Goal: Task Accomplishment & Management: Complete application form

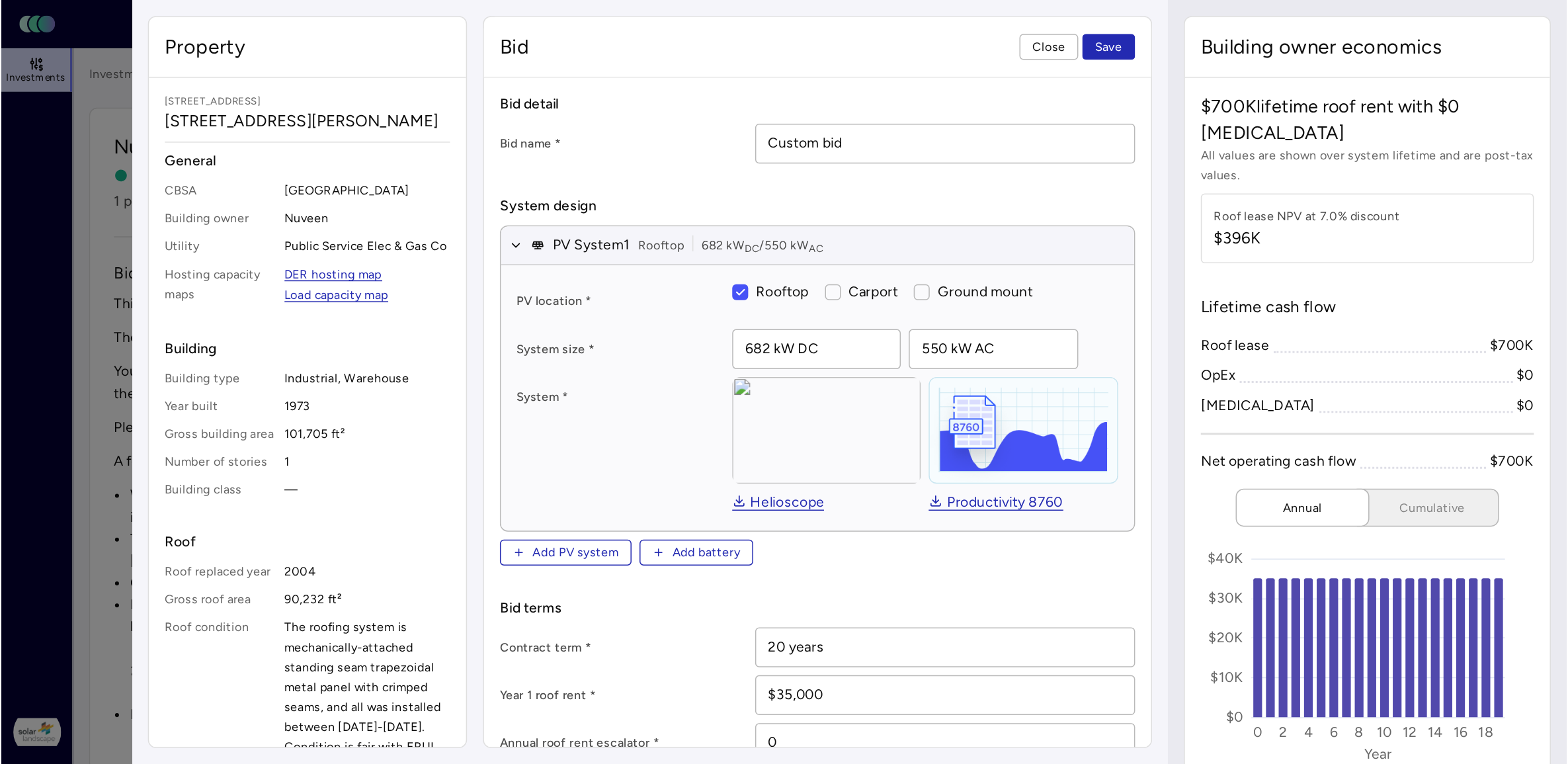
scroll to position [275, 0]
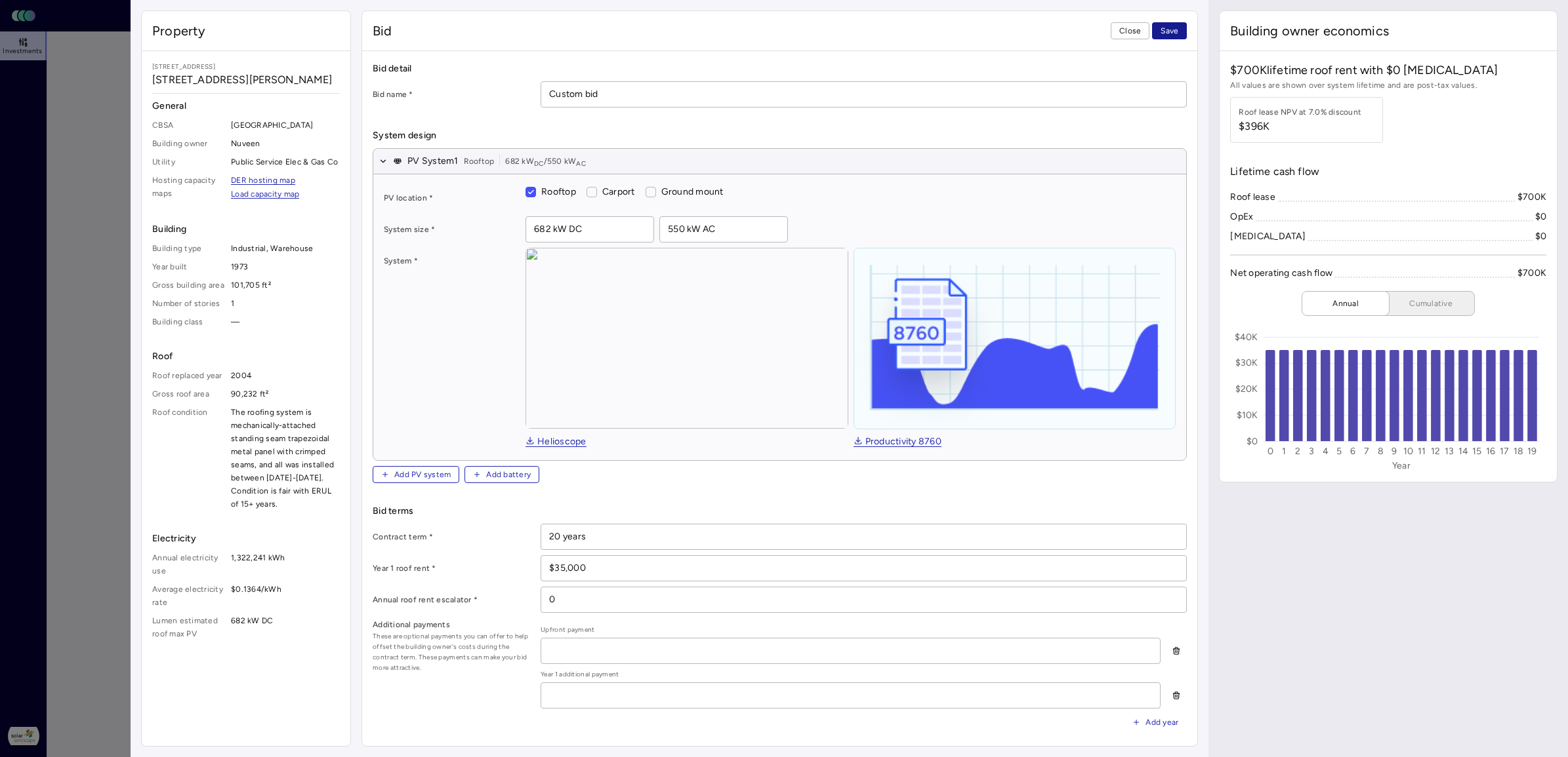
click at [1029, 34] on span "Save" at bounding box center [1169, 30] width 18 height 13
click at [1029, 30] on span "Close" at bounding box center [1129, 30] width 21 height 13
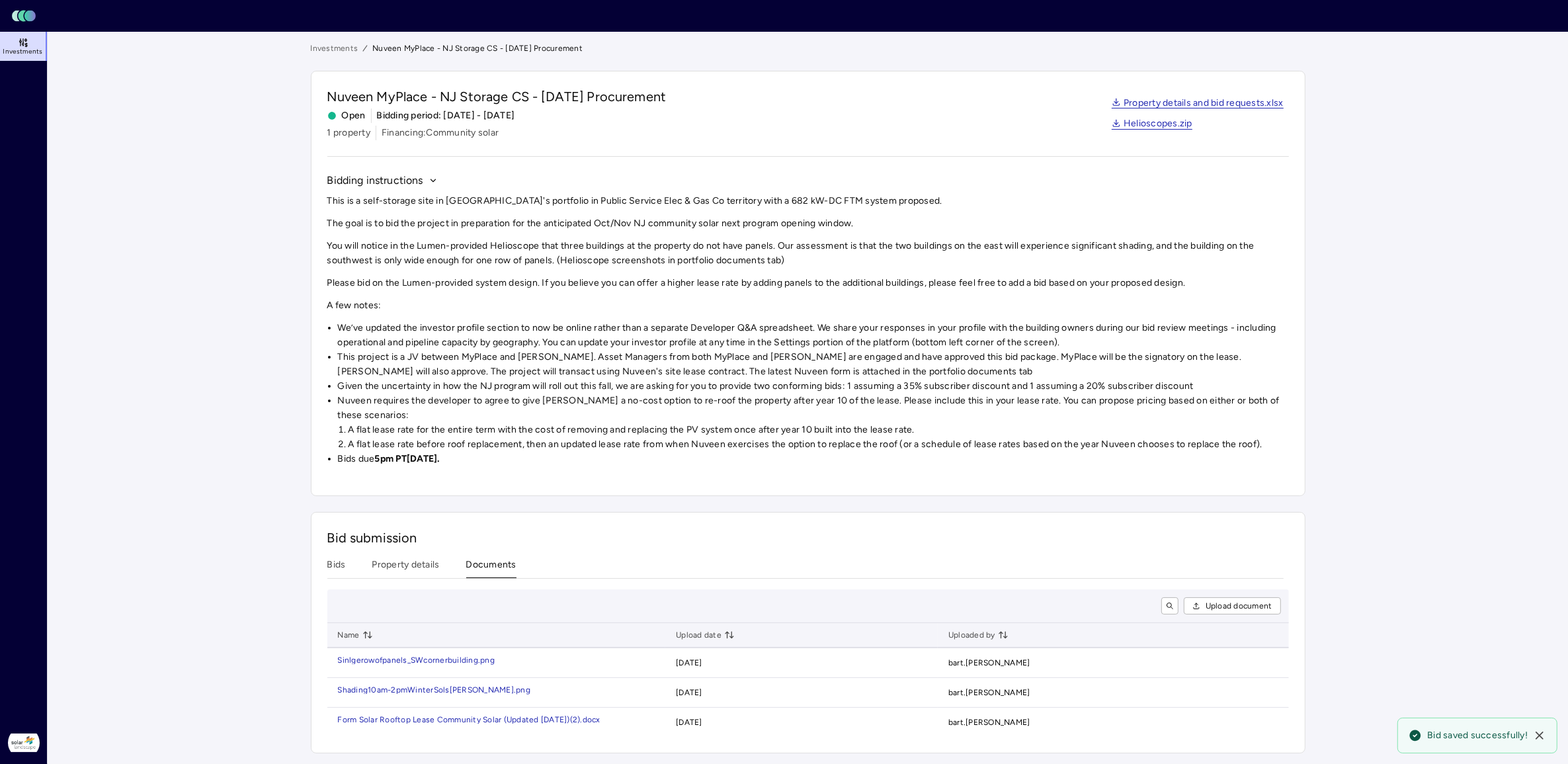
scroll to position [1, 0]
click at [494, 296] on div "Investments Nuveen MyPlace - NJ Storage CS - [DATE] Procurement Nuveen MyPlace …" at bounding box center [808, 398] width 995 height 712
click at [1038, 507] on span "Upload document" at bounding box center [1239, 606] width 67 height 13
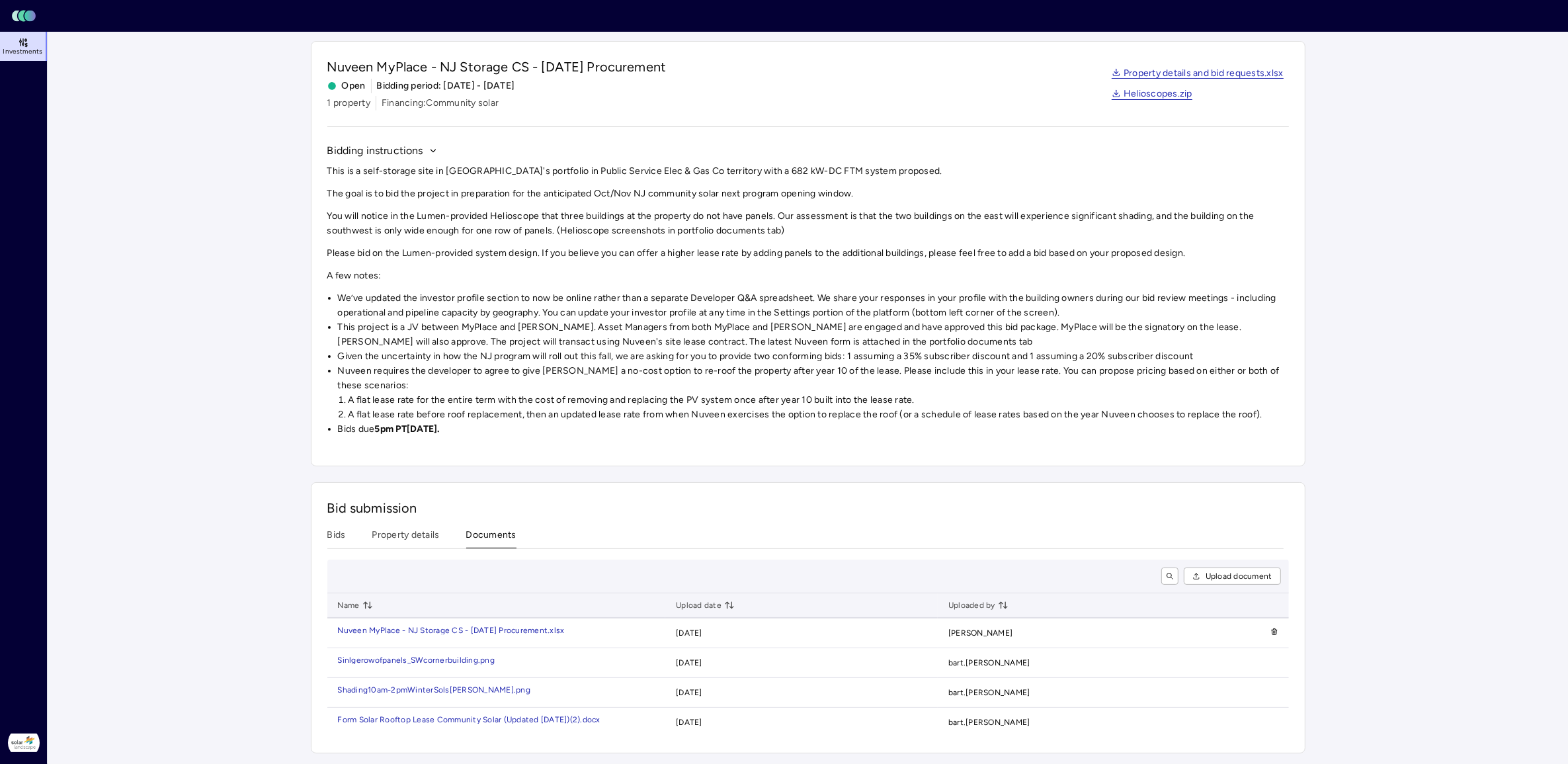
click at [408, 507] on div "Bid submission Bids Property details Documents Upload document Name Upload date…" at bounding box center [808, 618] width 995 height 271
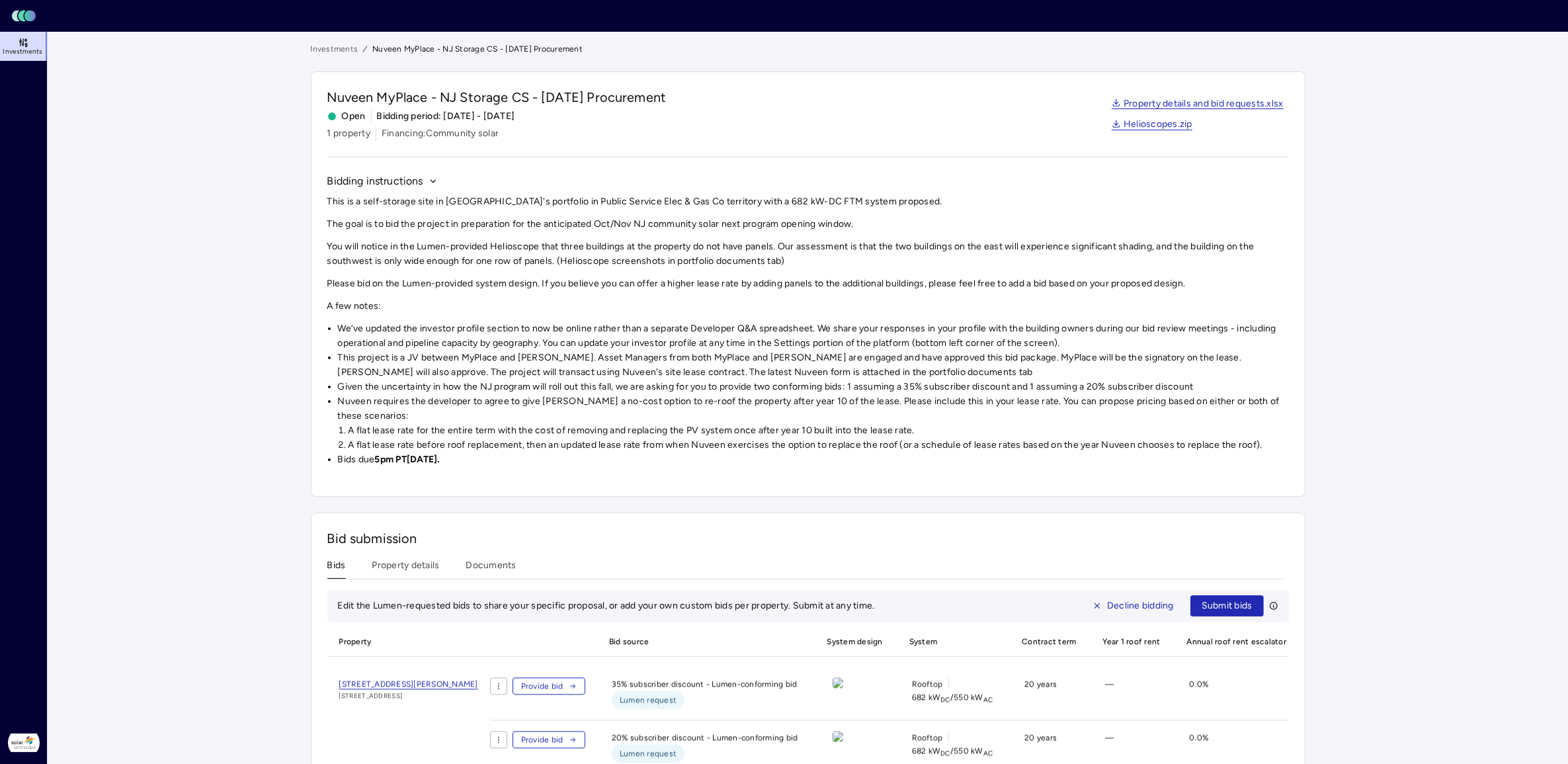
click at [341, 507] on button "Bids" at bounding box center [336, 569] width 19 height 20
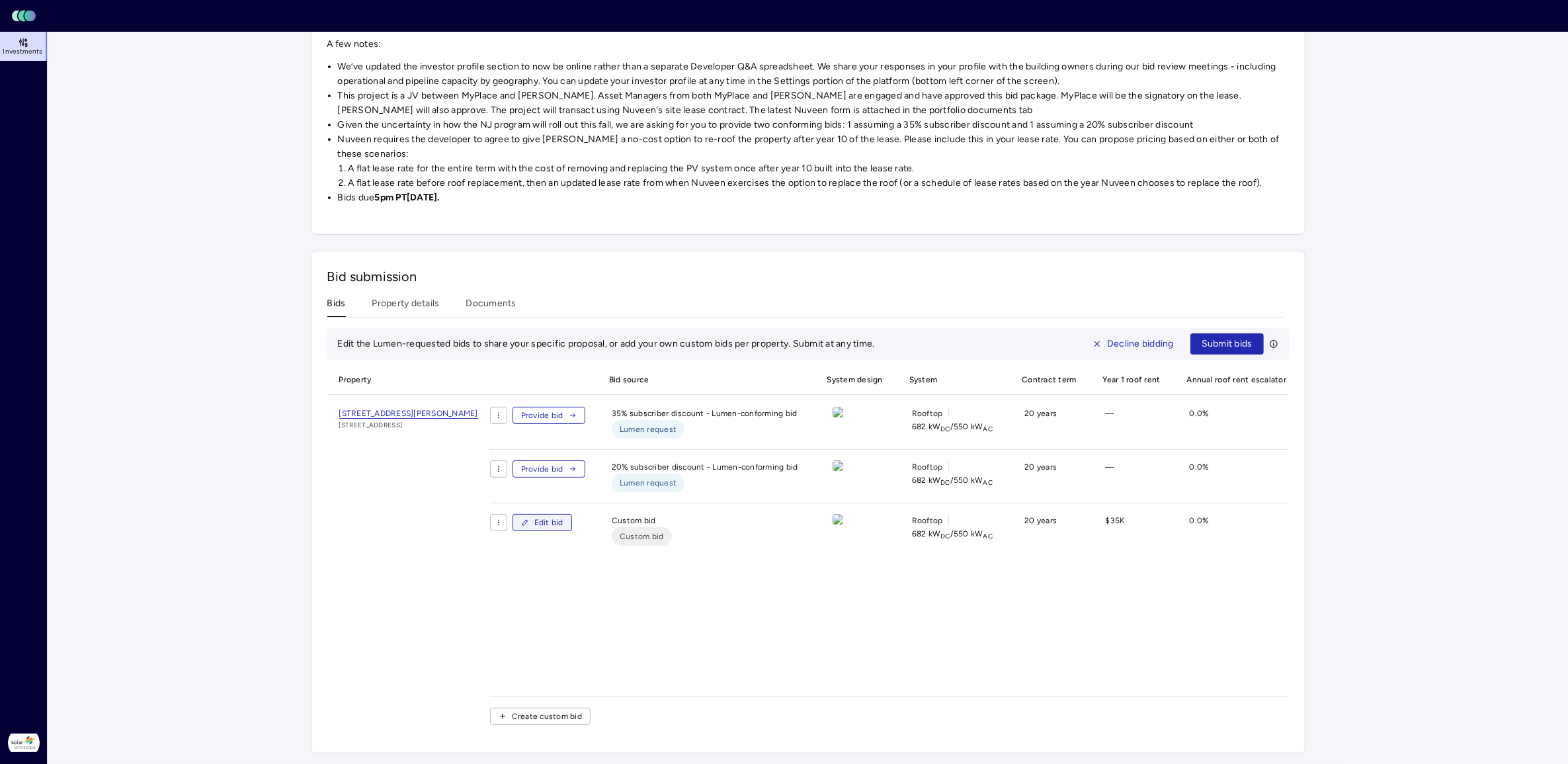
click at [572, 507] on button "Edit bid" at bounding box center [542, 522] width 59 height 18
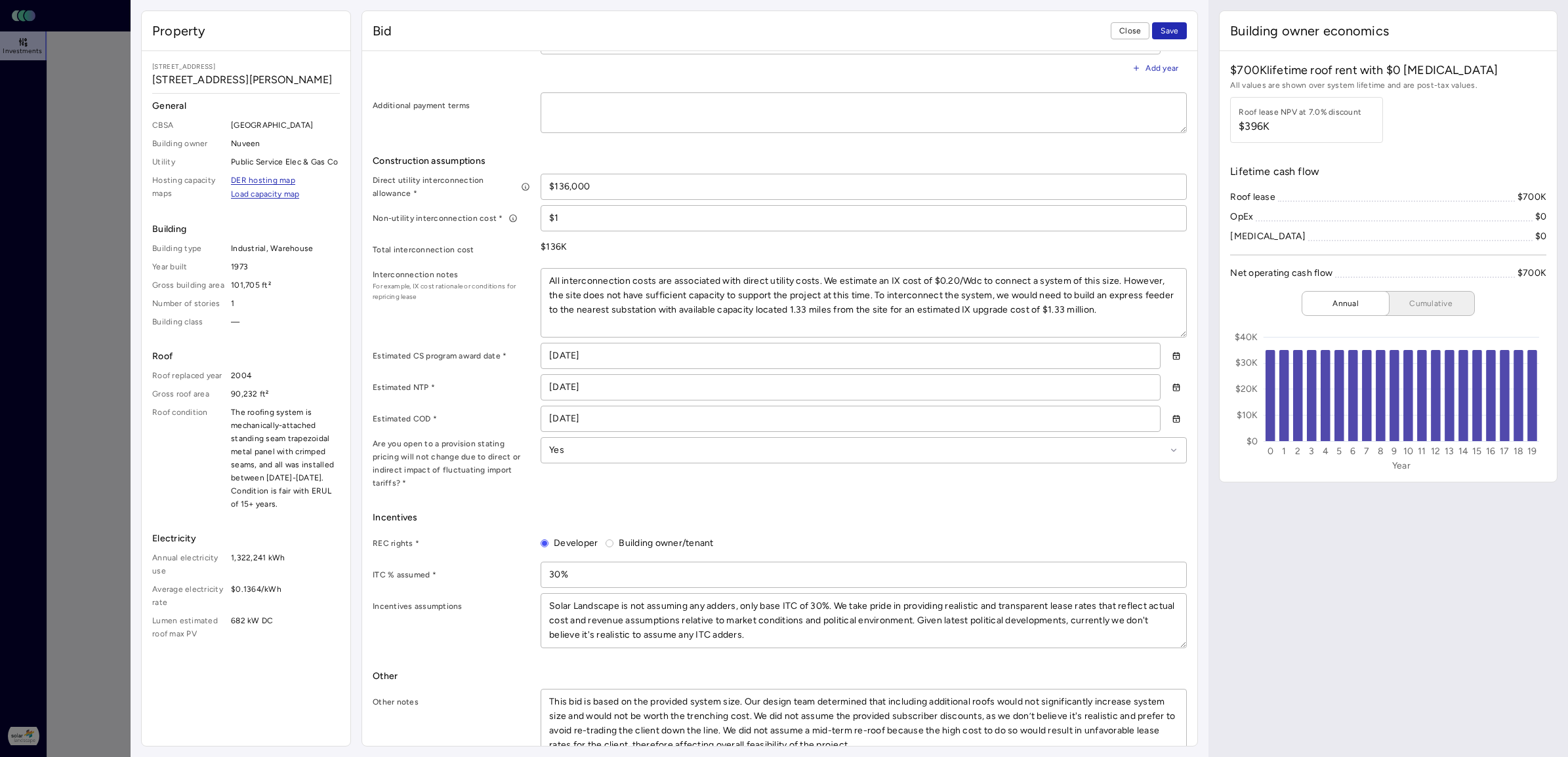
scroll to position [670, 0]
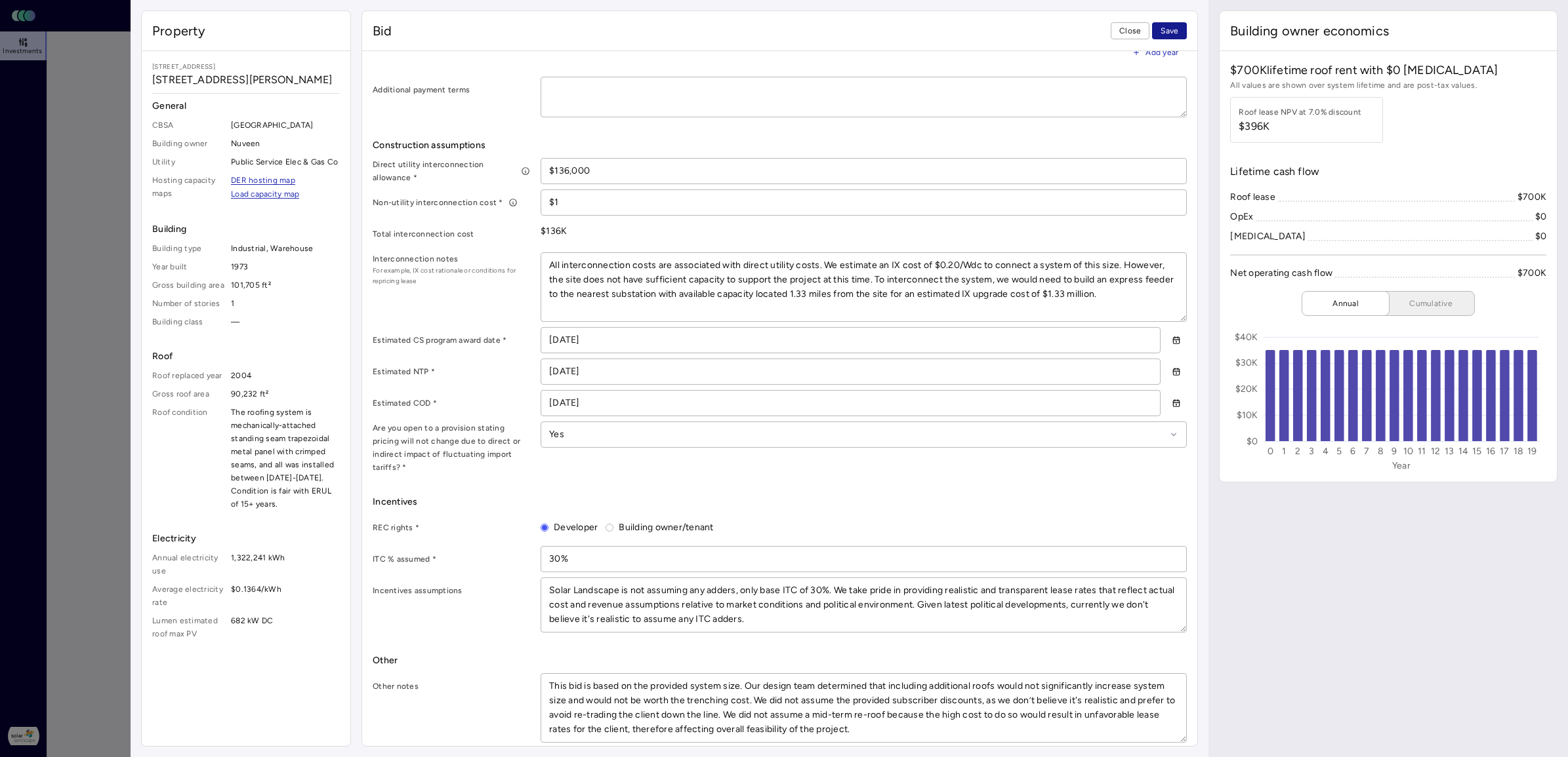
click at [1029, 30] on span "Save" at bounding box center [1169, 30] width 18 height 13
click at [1029, 29] on span "Close" at bounding box center [1129, 30] width 21 height 13
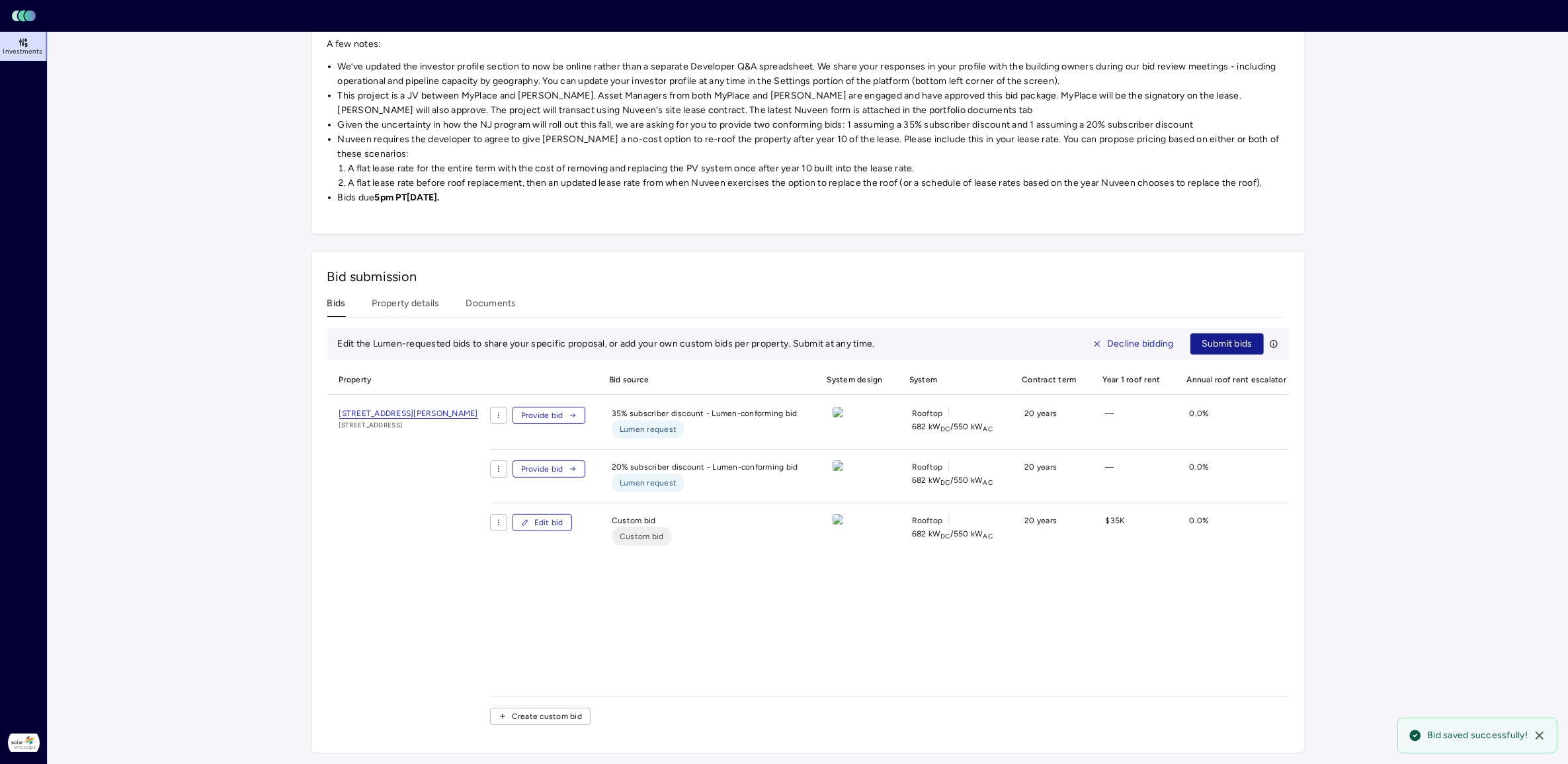
click at [1038, 336] on span "Submit bids" at bounding box center [1227, 344] width 51 height 15
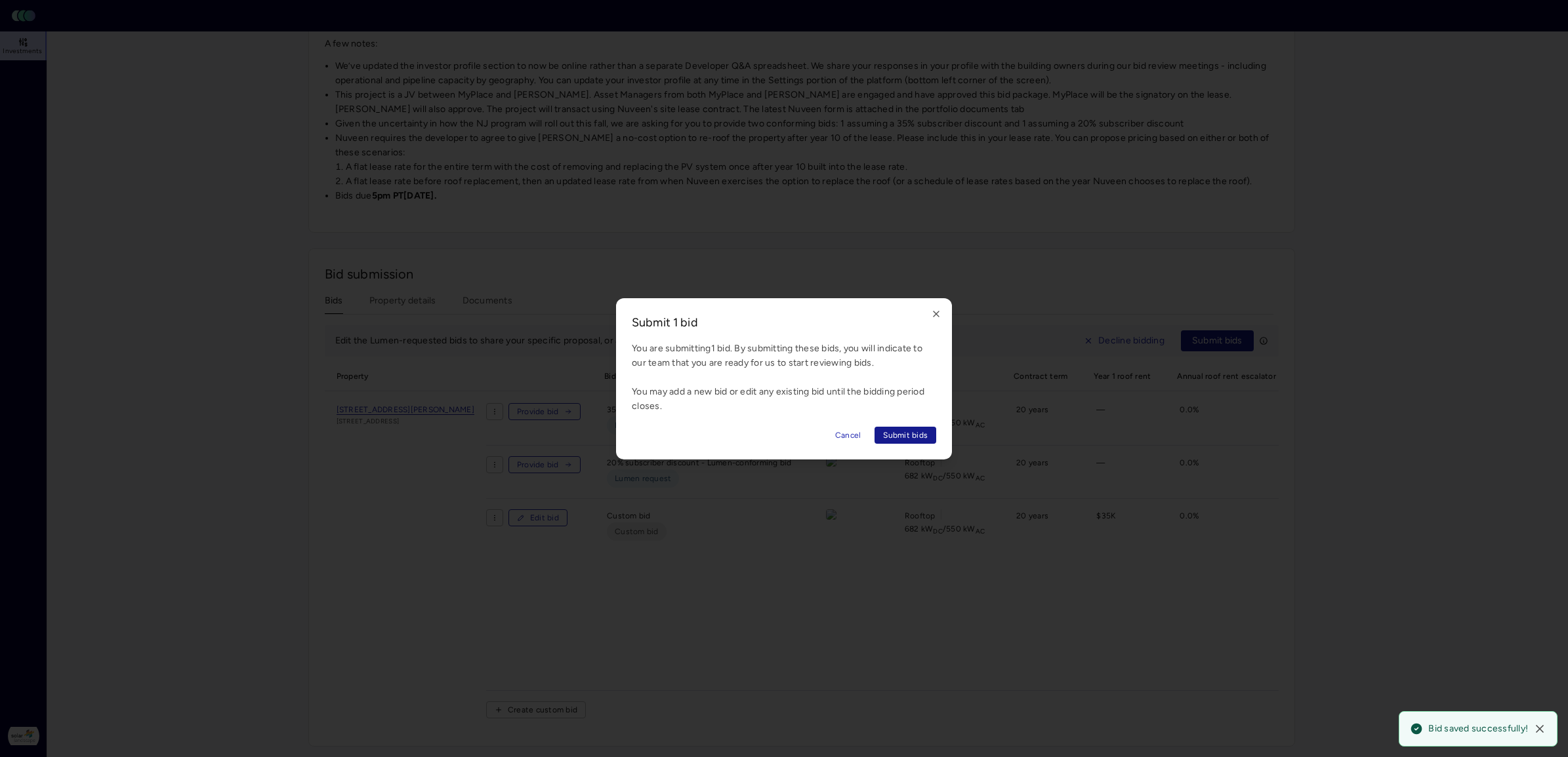
click at [921, 434] on span "Submit bids" at bounding box center [905, 436] width 44 height 13
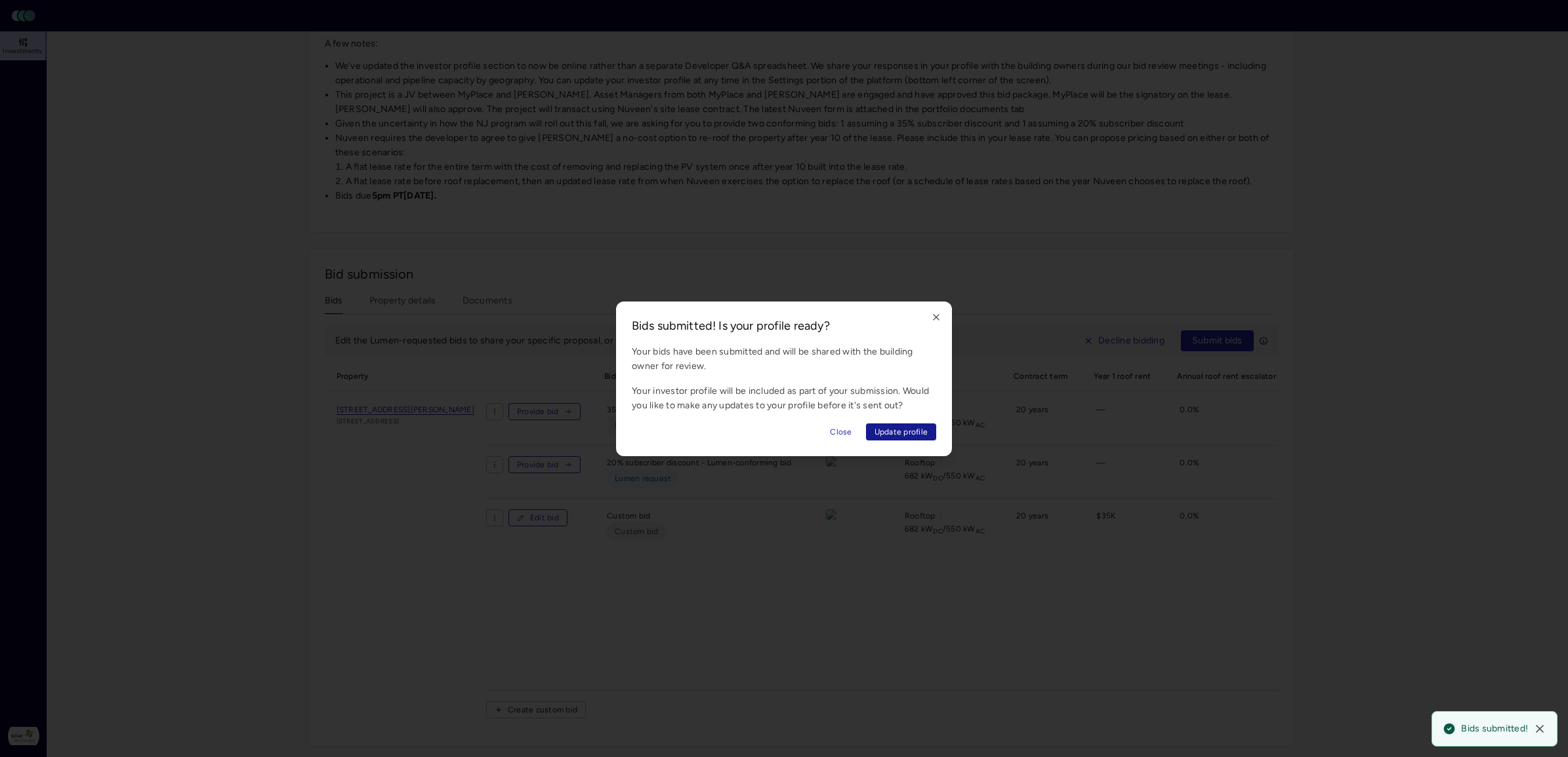
click at [897, 428] on span "Update profile" at bounding box center [901, 432] width 53 height 13
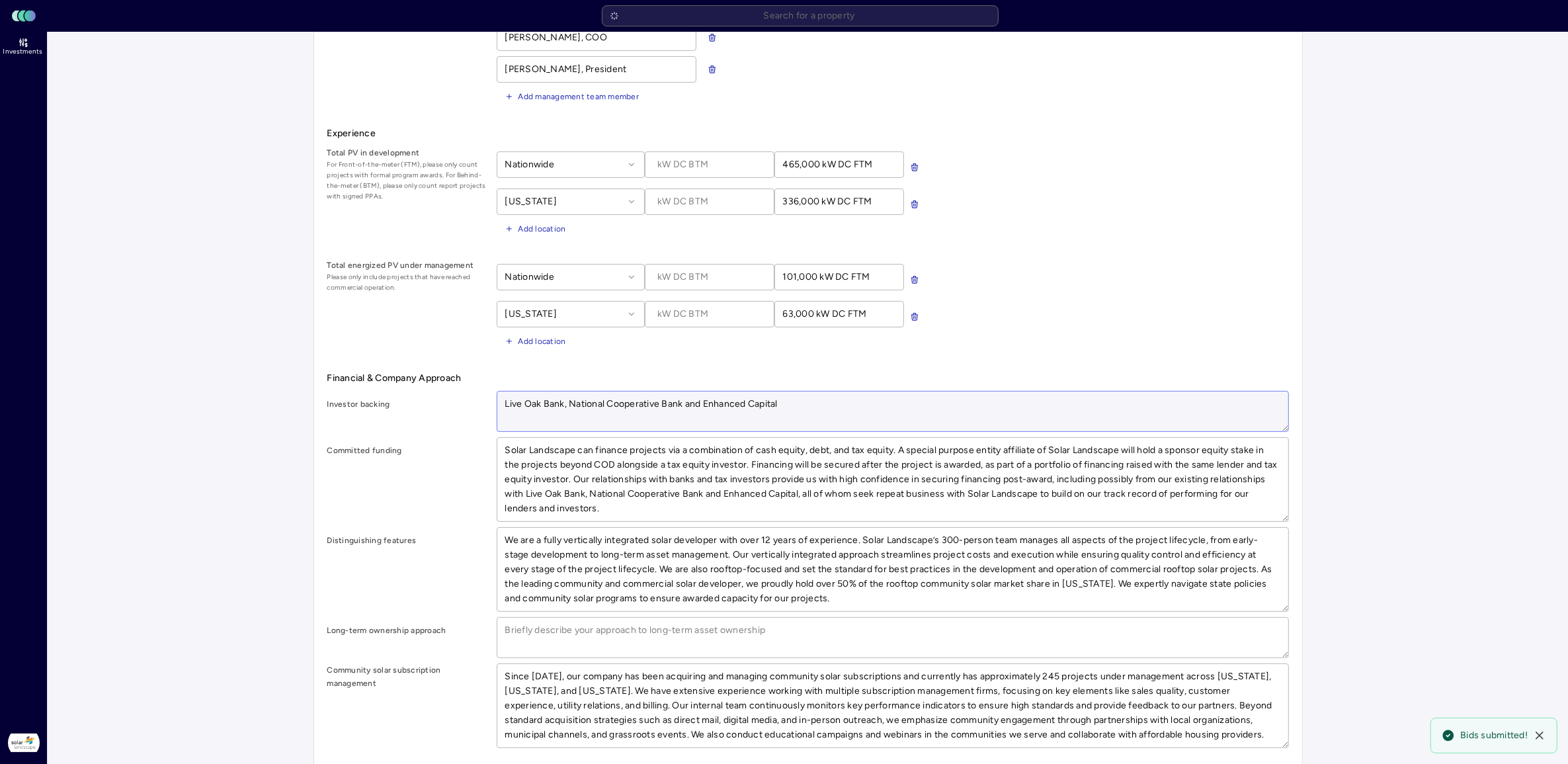
scroll to position [454, 0]
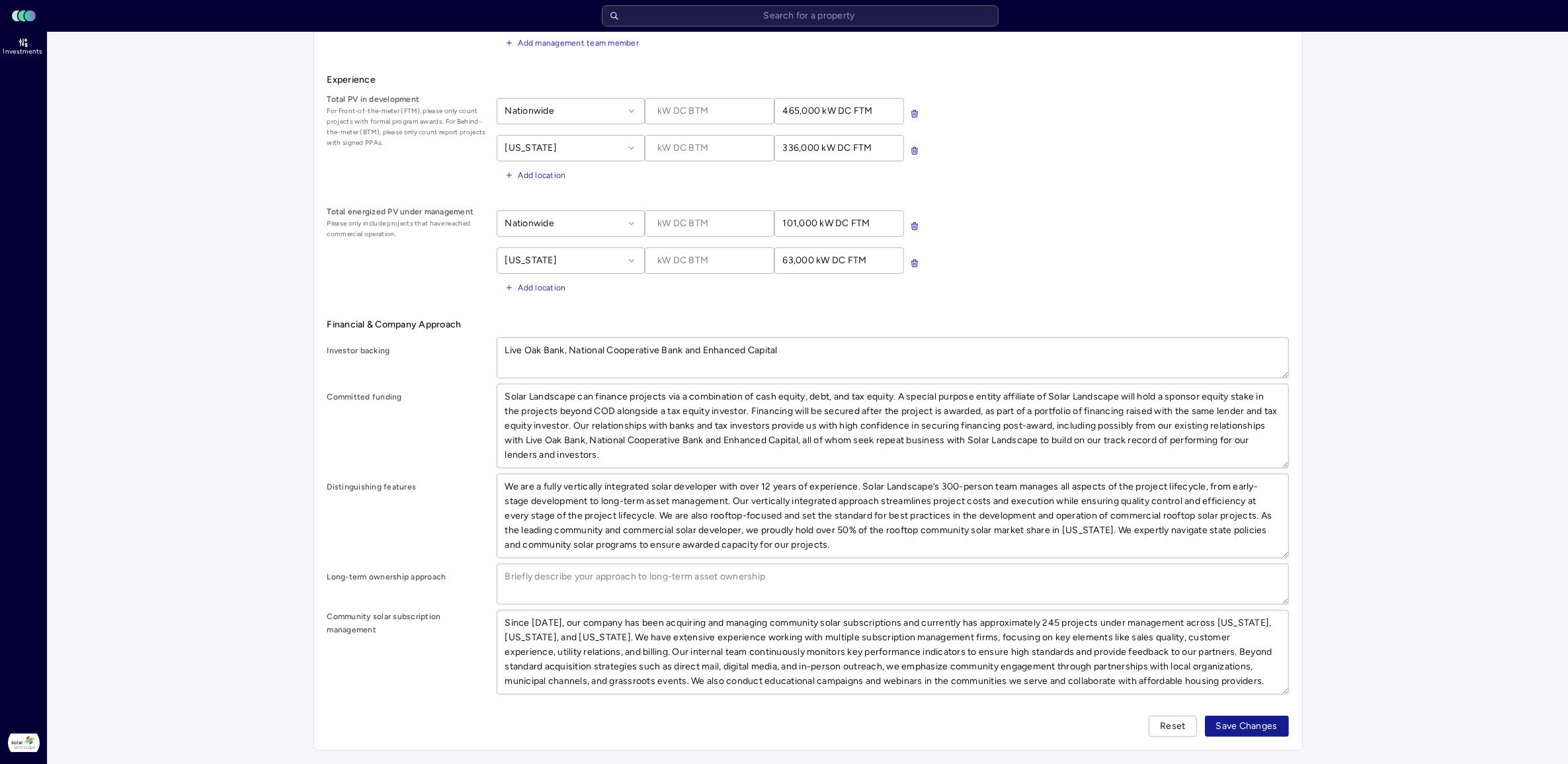
click at [1038, 507] on span "Save Changes" at bounding box center [1247, 727] width 61 height 15
type textarea "x"
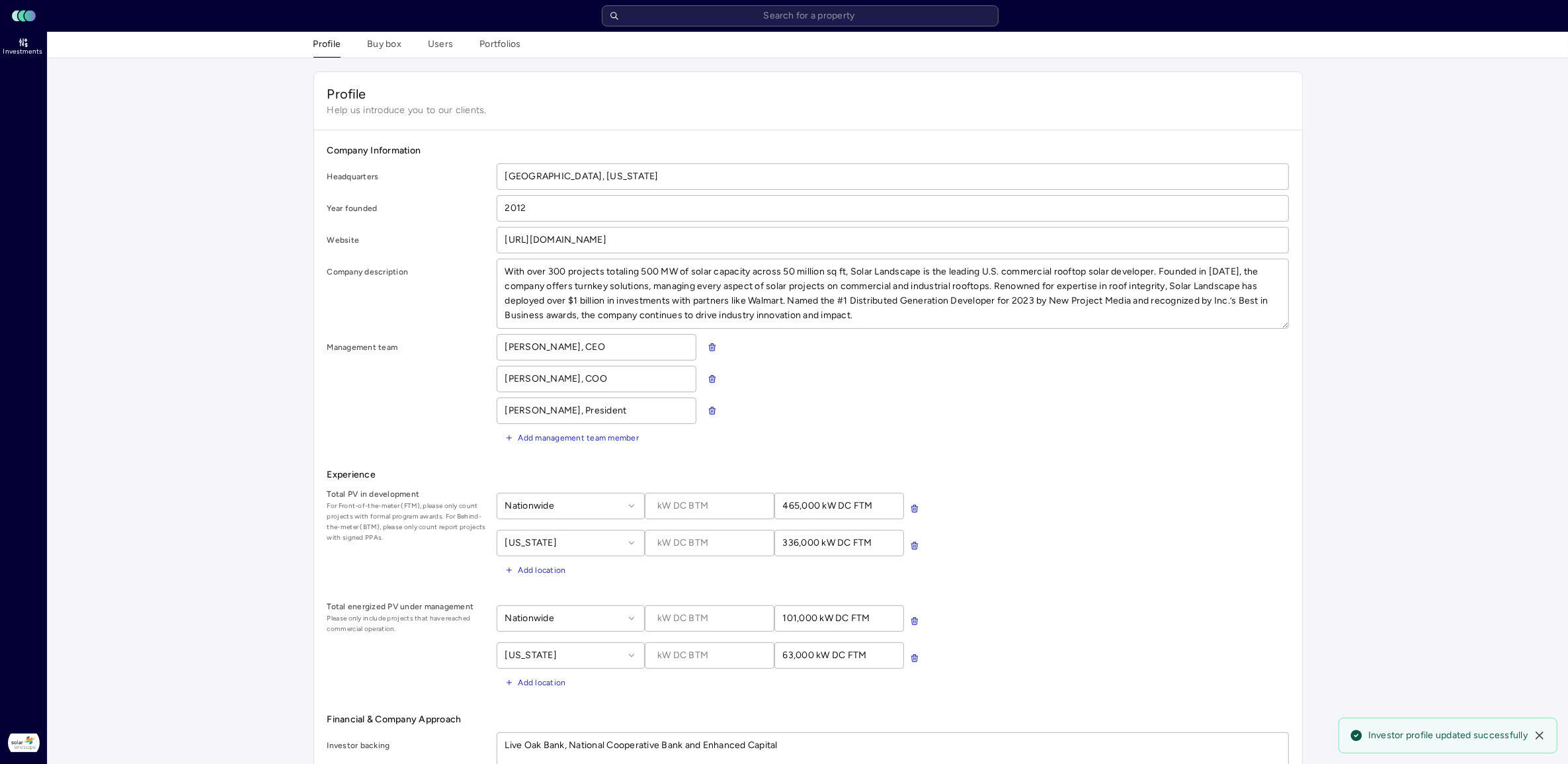
scroll to position [0, 0]
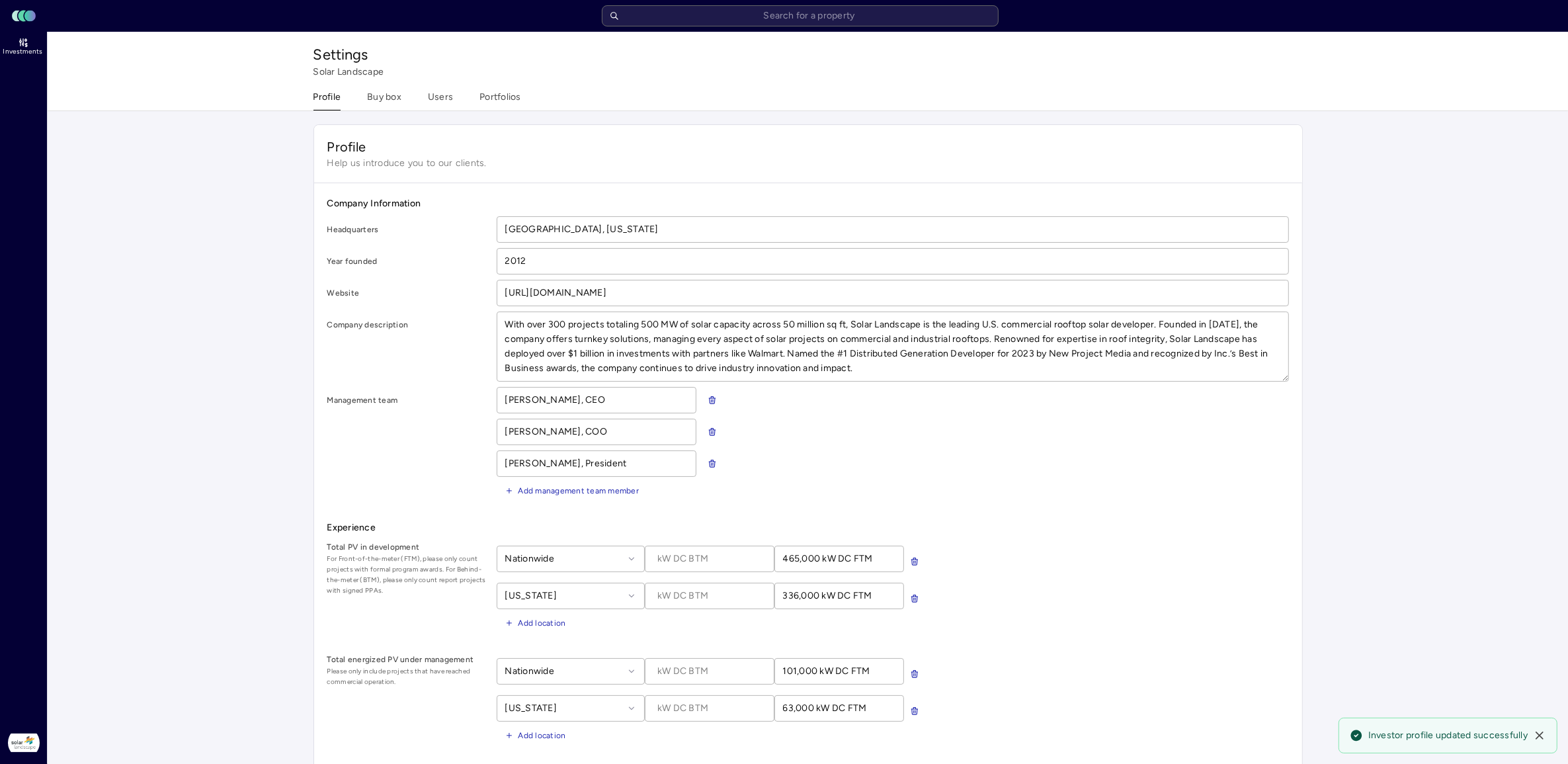
click at [27, 28] on header "Toggle Sidebar Lumen Energy Logo" at bounding box center [784, 16] width 1568 height 32
click at [32, 50] on span "Investments" at bounding box center [22, 51] width 40 height 8
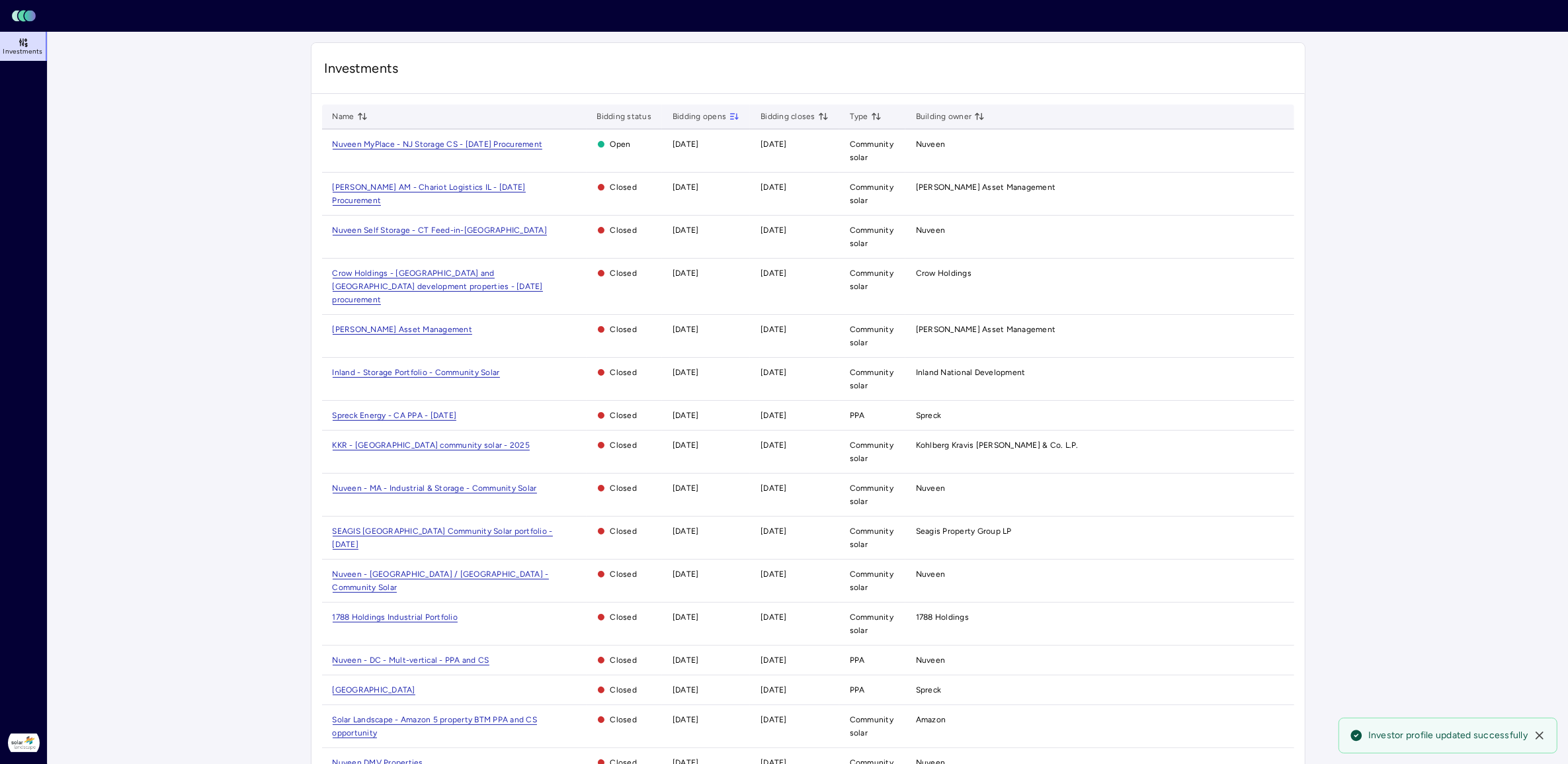
click at [269, 154] on main "Investments Name Bidding status Bidding opens Bidding closes Type Building owne…" at bounding box center [807, 443] width 1521 height 823
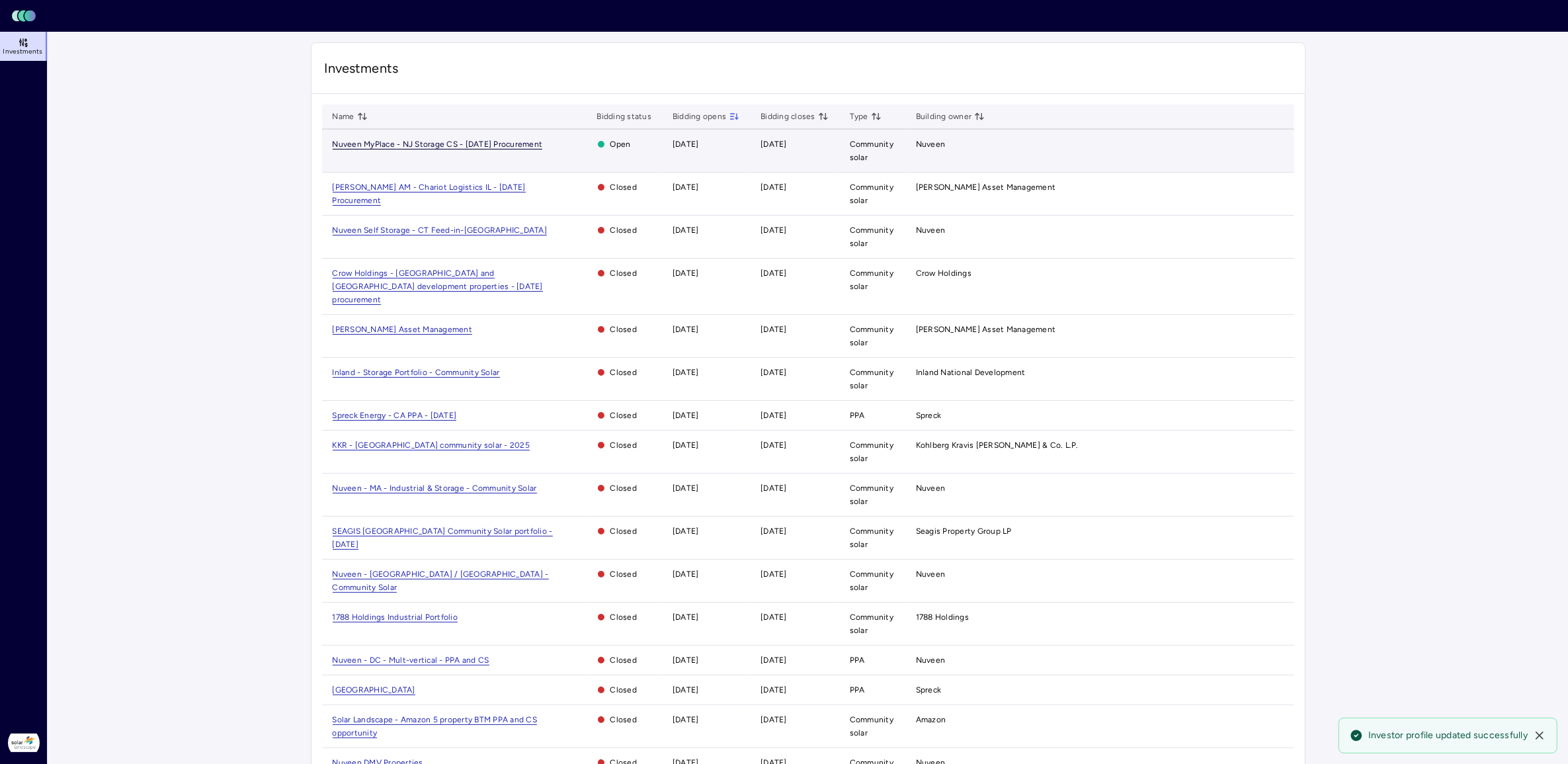
click at [430, 143] on span "Nuveen MyPlace - NJ Storage CS - [DATE] Procurement" at bounding box center [438, 144] width 210 height 10
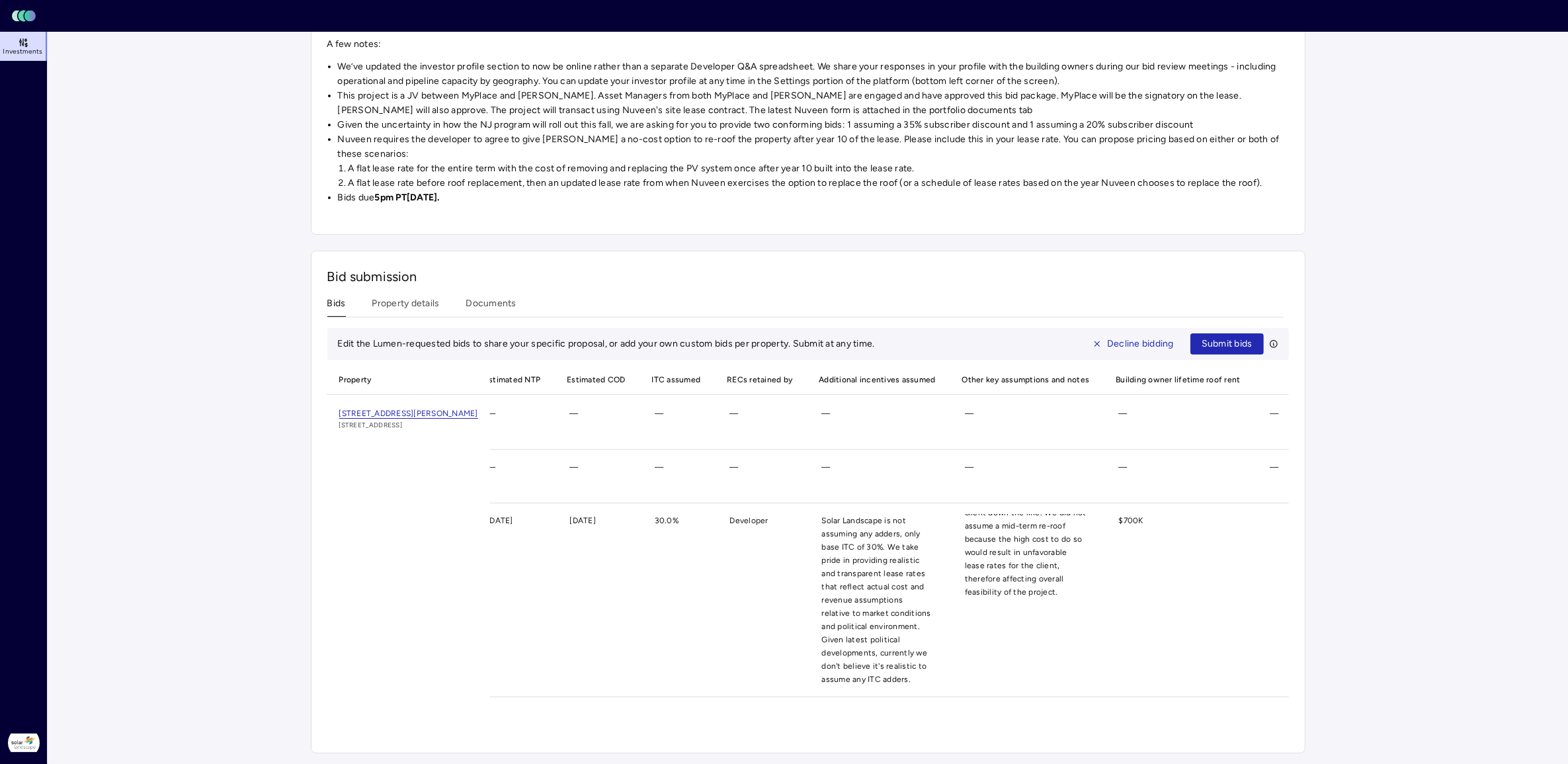
scroll to position [180, 0]
click at [1038, 336] on span "Submit bids" at bounding box center [1227, 344] width 51 height 15
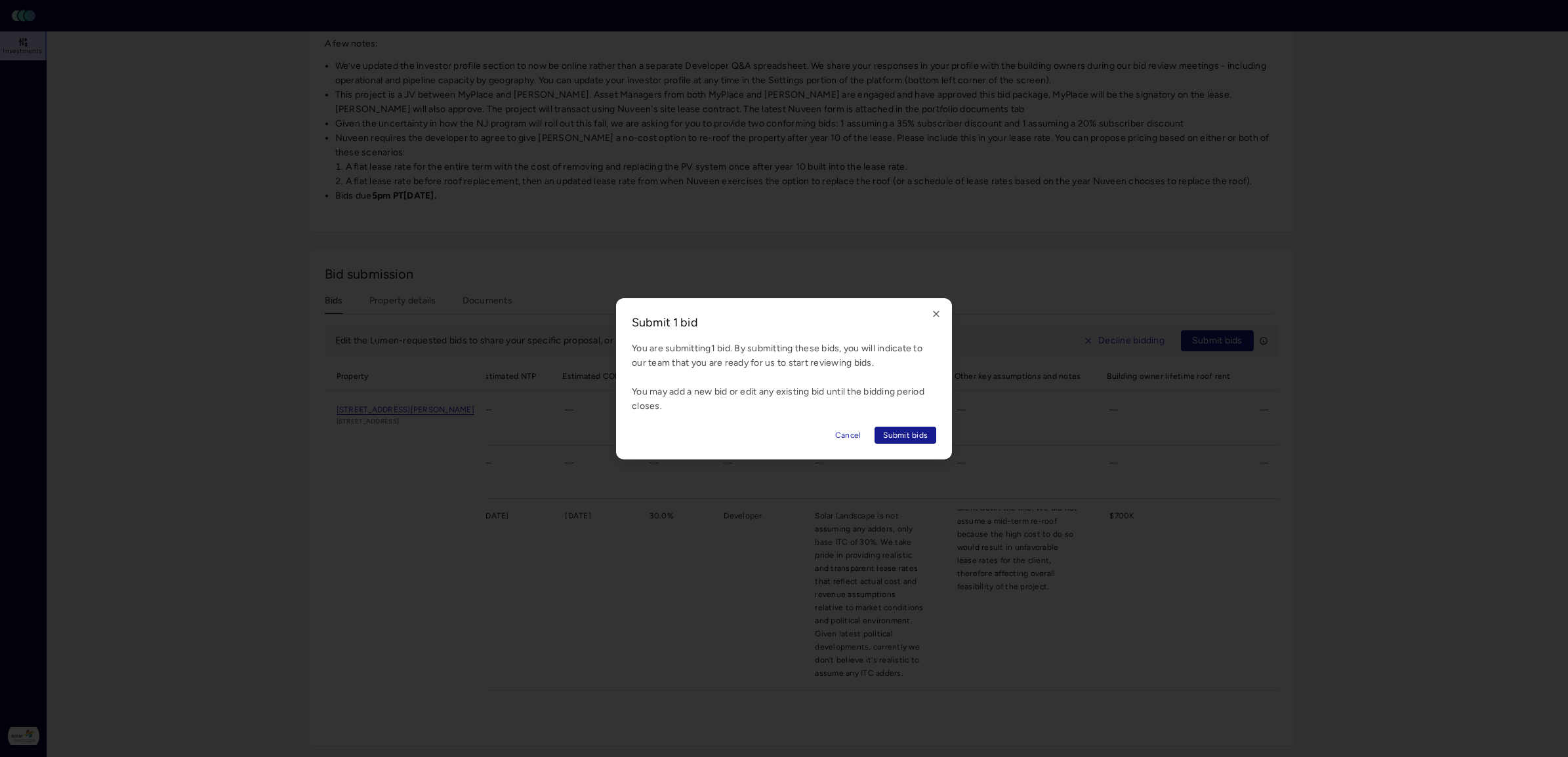
click at [909, 437] on span "Submit bids" at bounding box center [905, 436] width 44 height 13
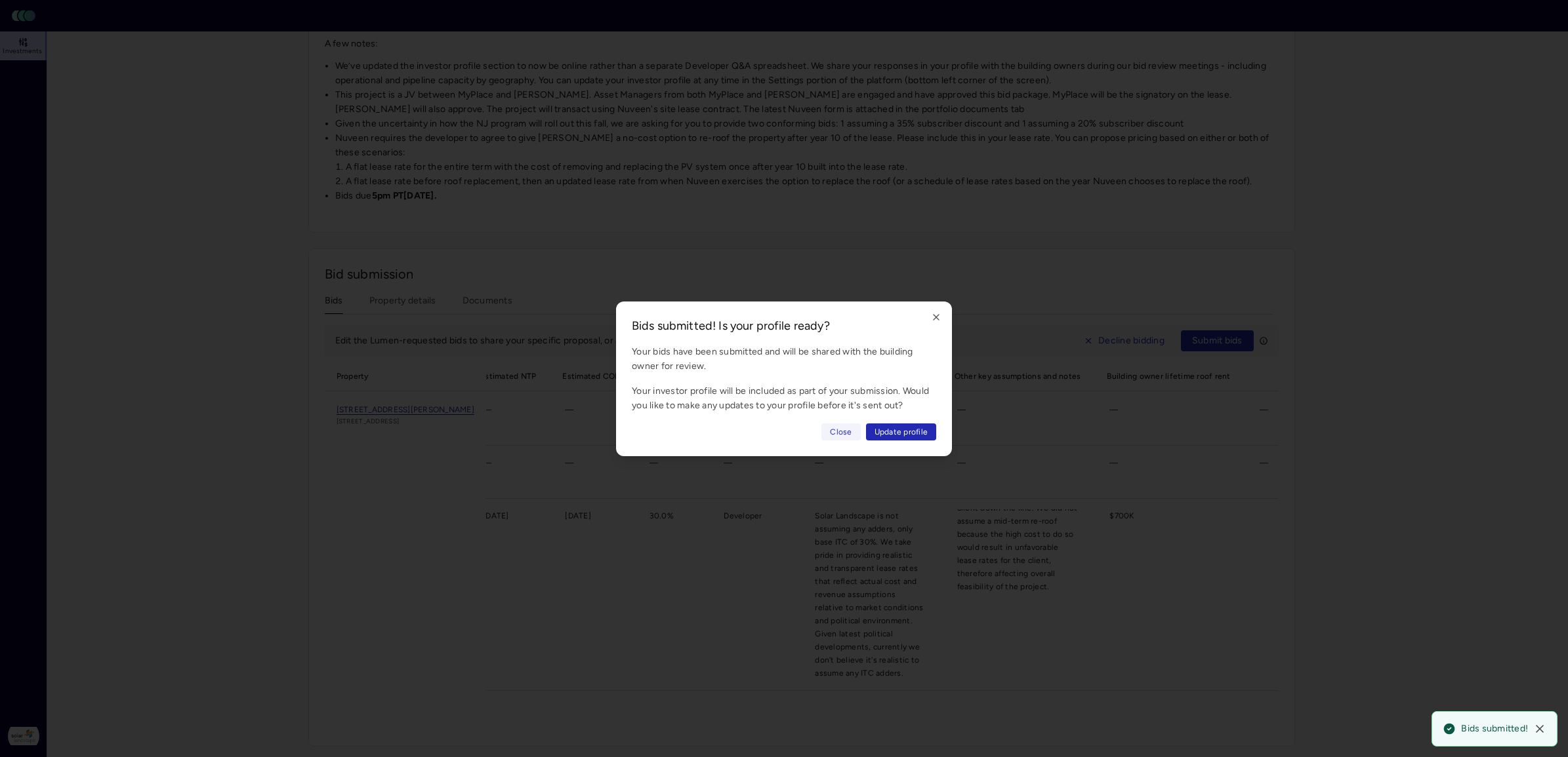
click at [834, 431] on span "Close" at bounding box center [840, 432] width 21 height 13
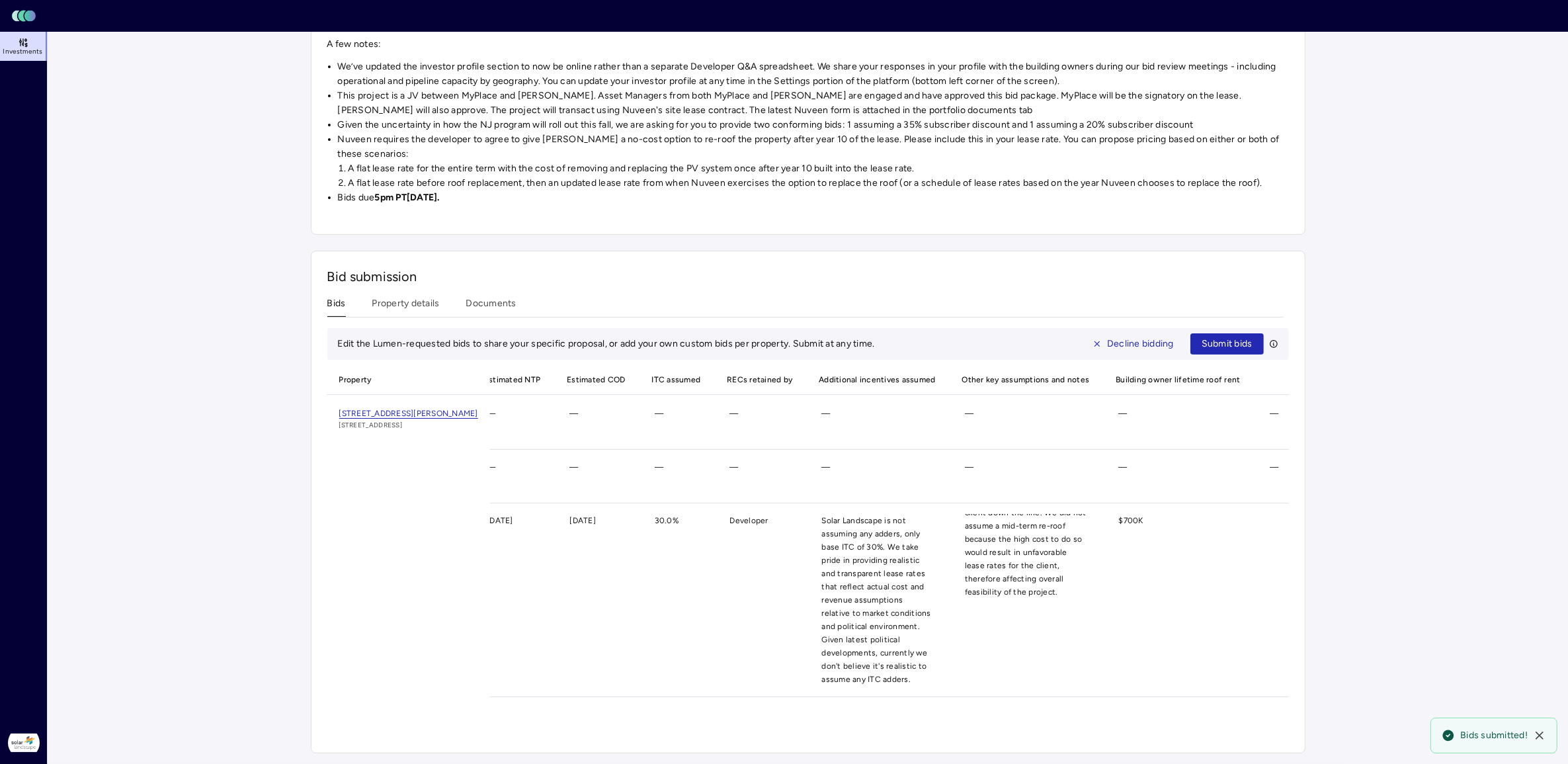
click at [1038, 507] on main "Investments Nuveen MyPlace - NJ Storage CS - [DATE] Procurement Nuveen MyPlace …" at bounding box center [807, 267] width 1521 height 995
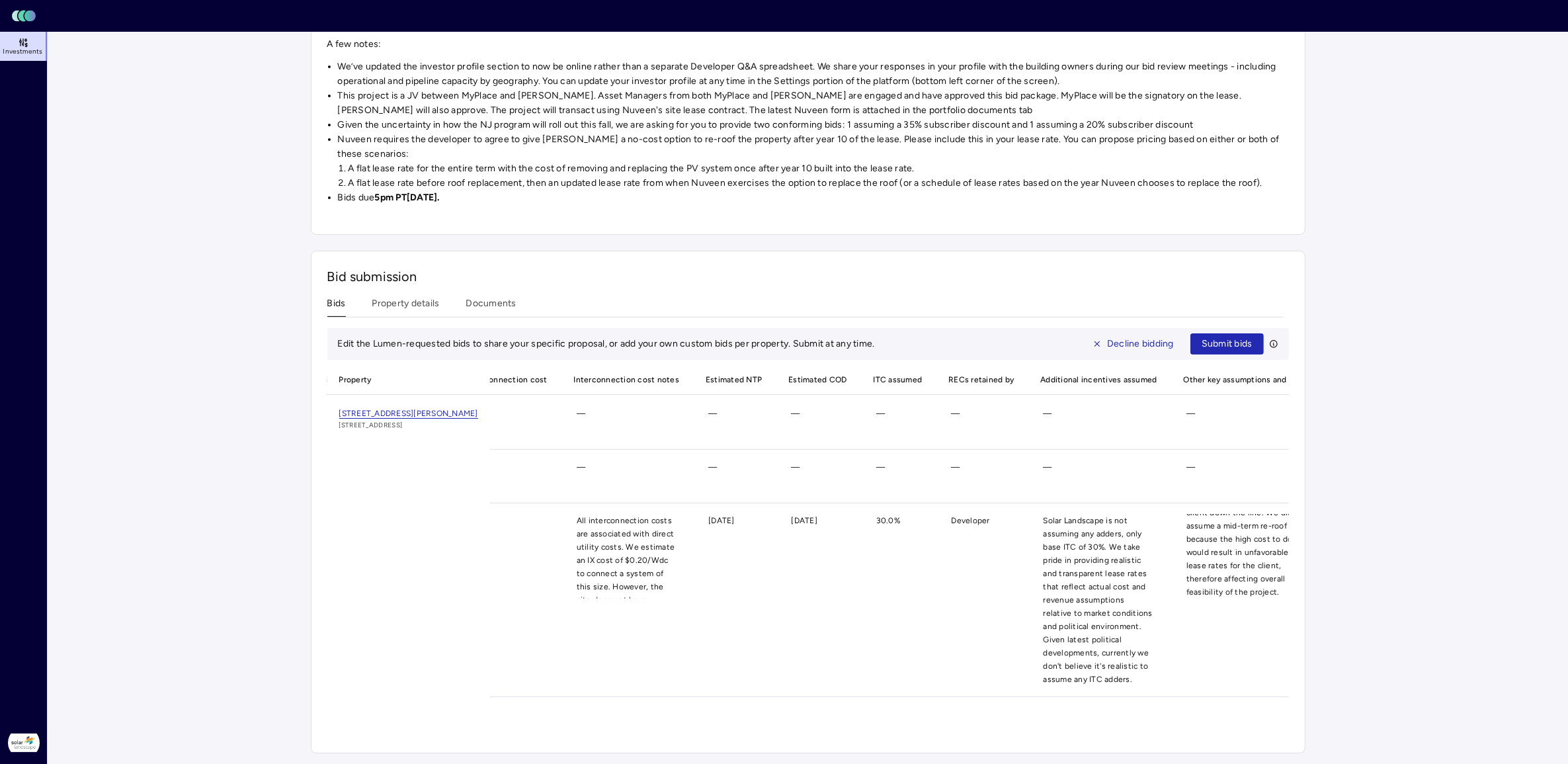
scroll to position [179, 0]
